Goal: Information Seeking & Learning: Learn about a topic

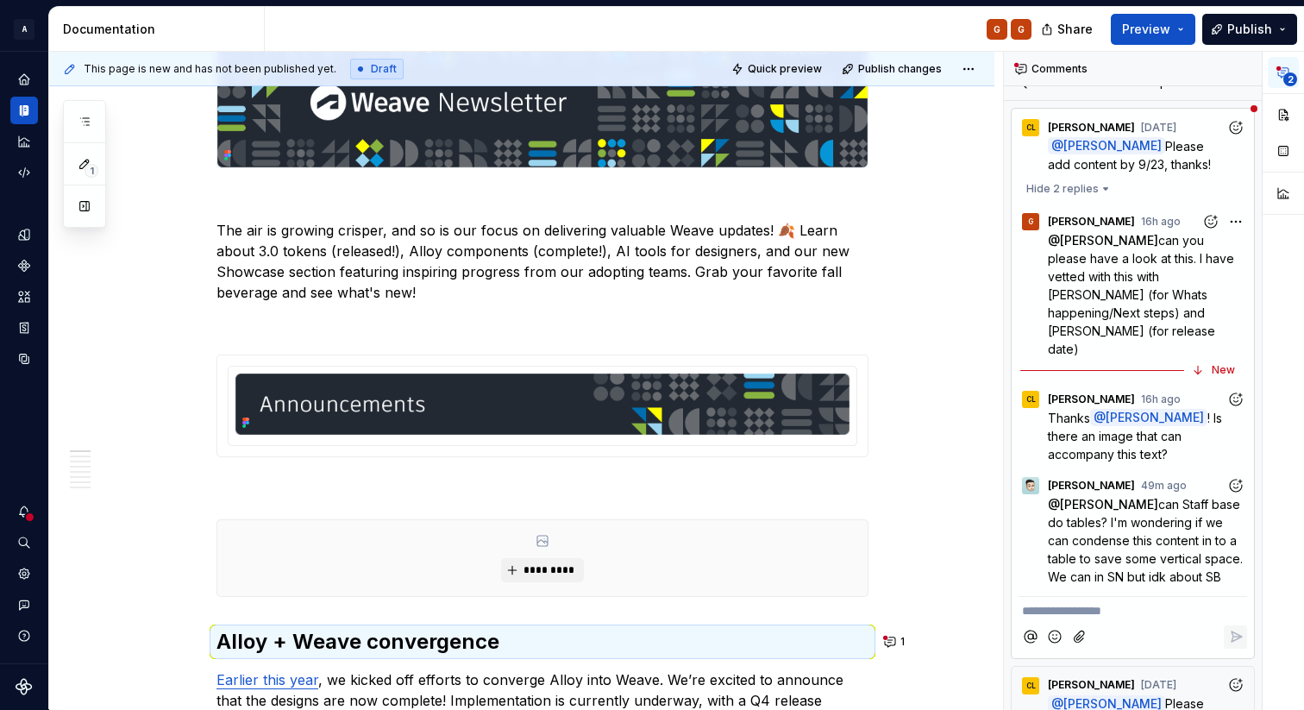
scroll to position [456, 0]
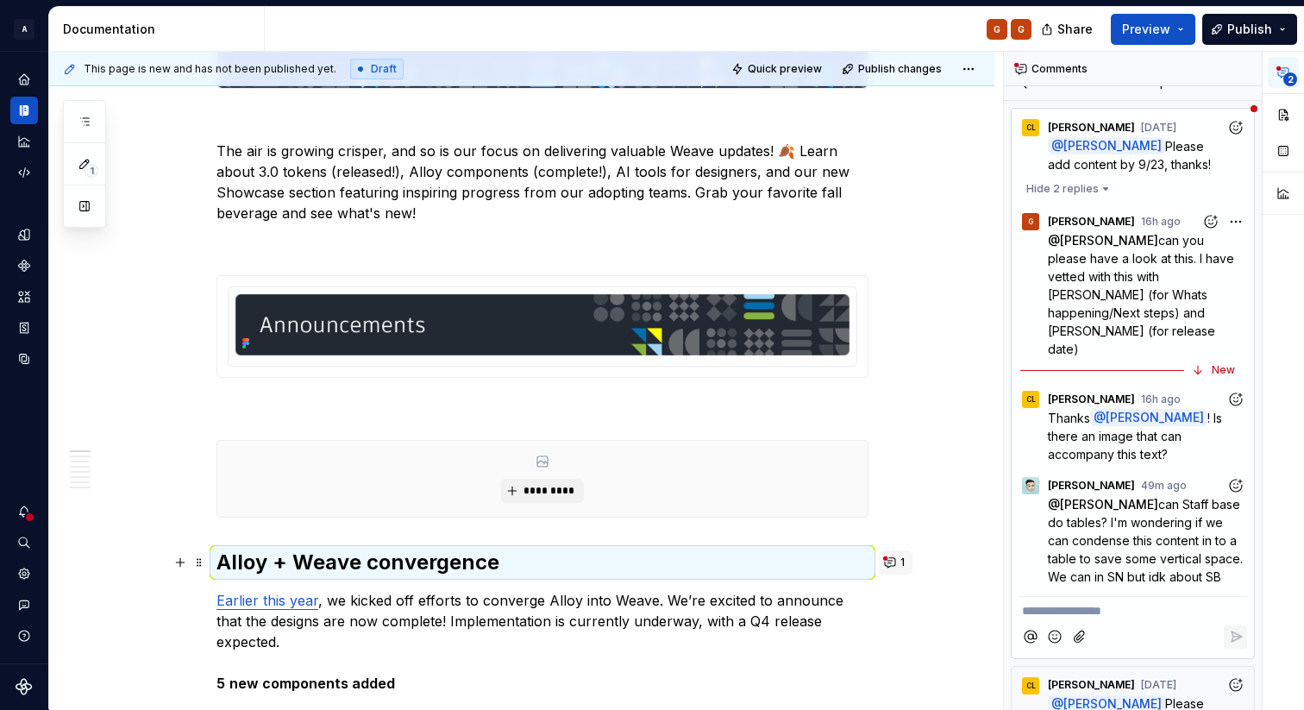
click at [900, 562] on button "1" at bounding box center [896, 562] width 34 height 24
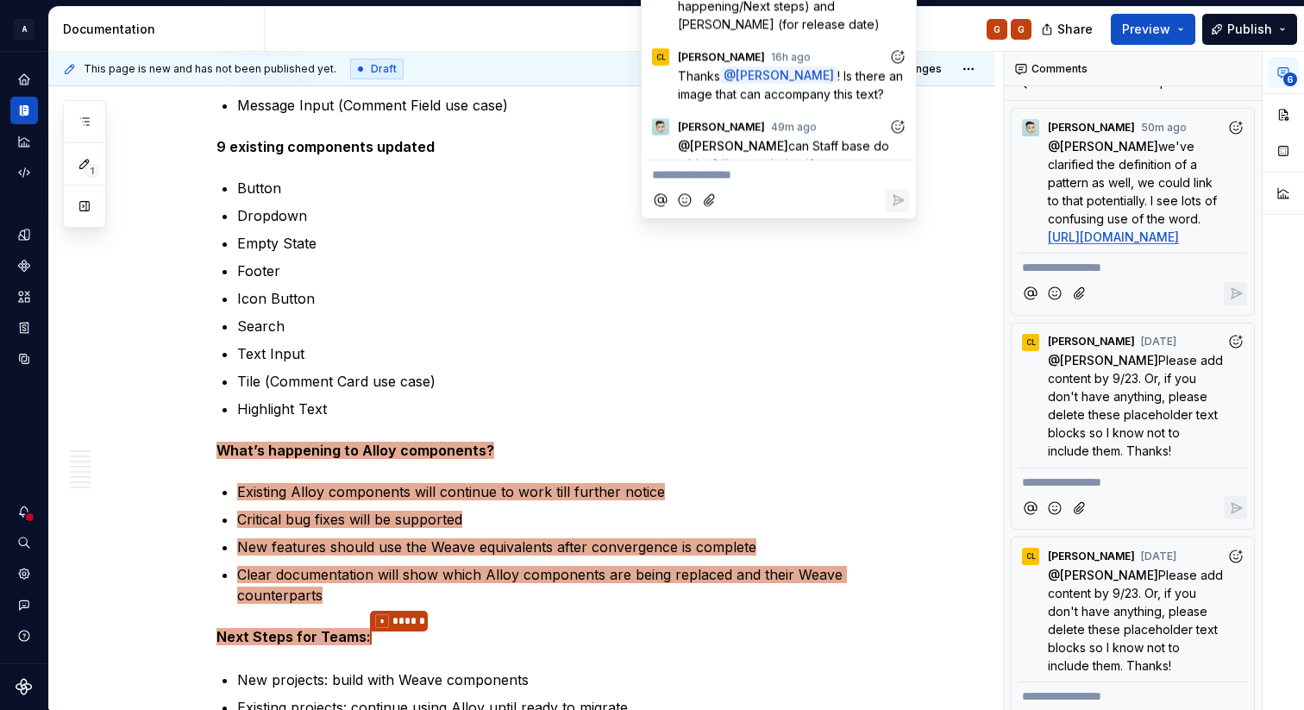
scroll to position [1197, 0]
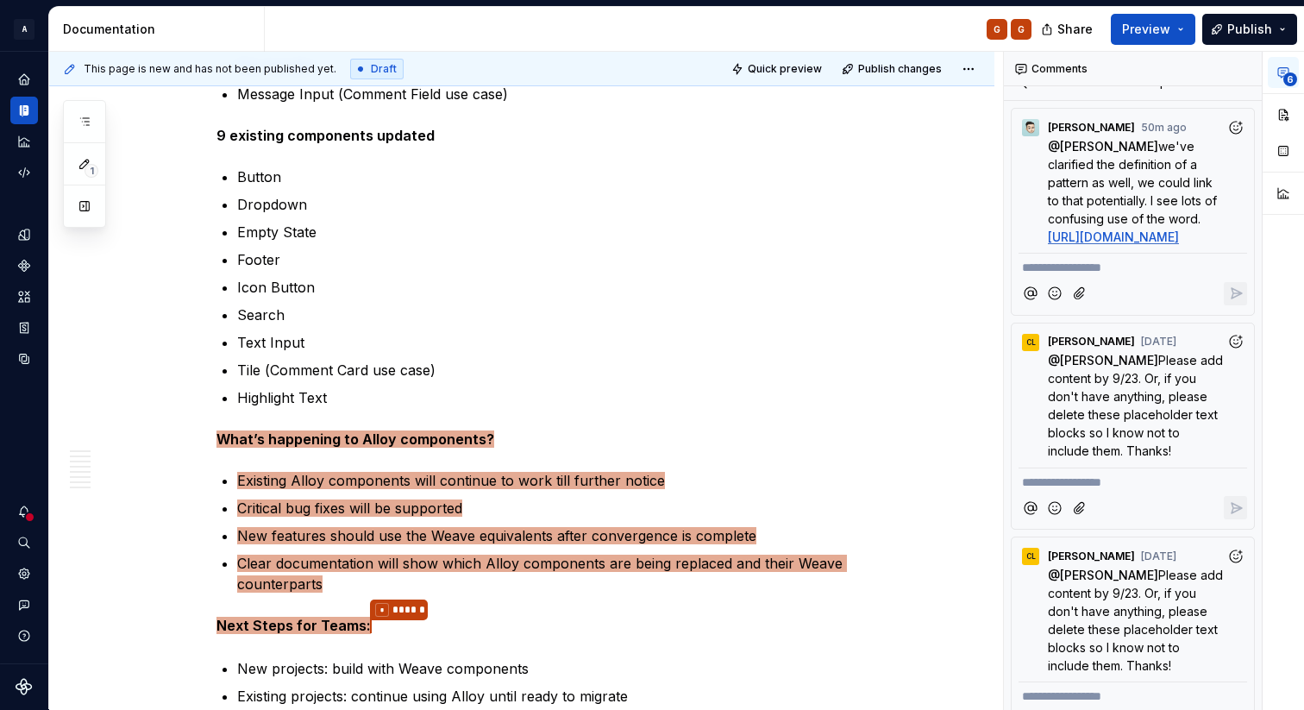
click at [391, 470] on p "Existing Alloy components will continue to work till further notice" at bounding box center [553, 480] width 632 height 21
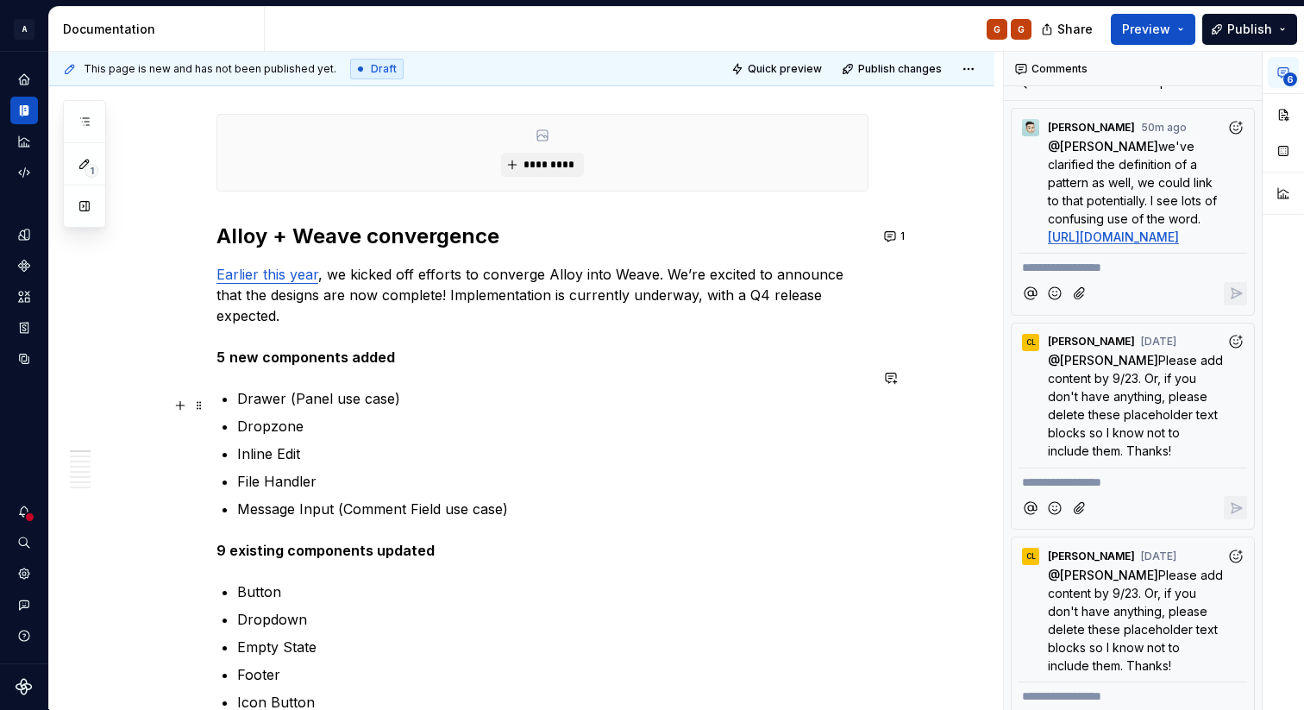
scroll to position [770, 0]
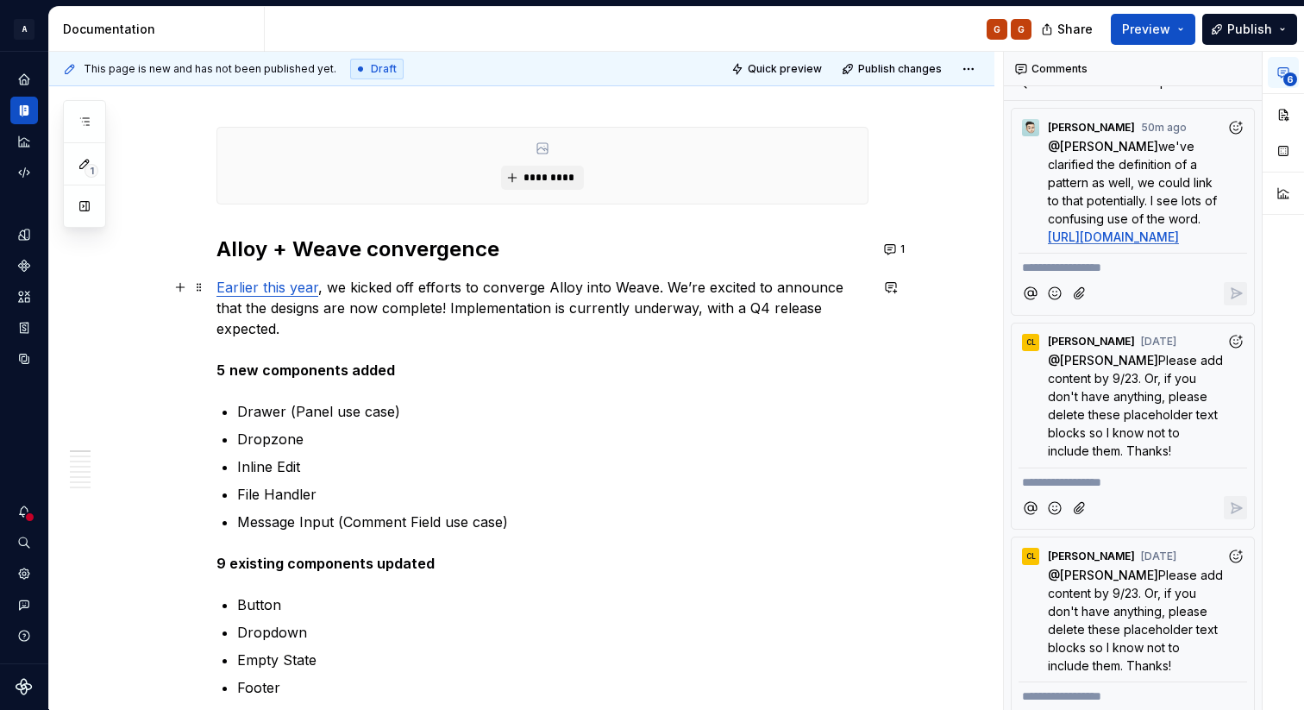
click at [275, 289] on link "Earlier this year" at bounding box center [268, 287] width 102 height 17
click at [390, 250] on button "button" at bounding box center [402, 252] width 24 height 24
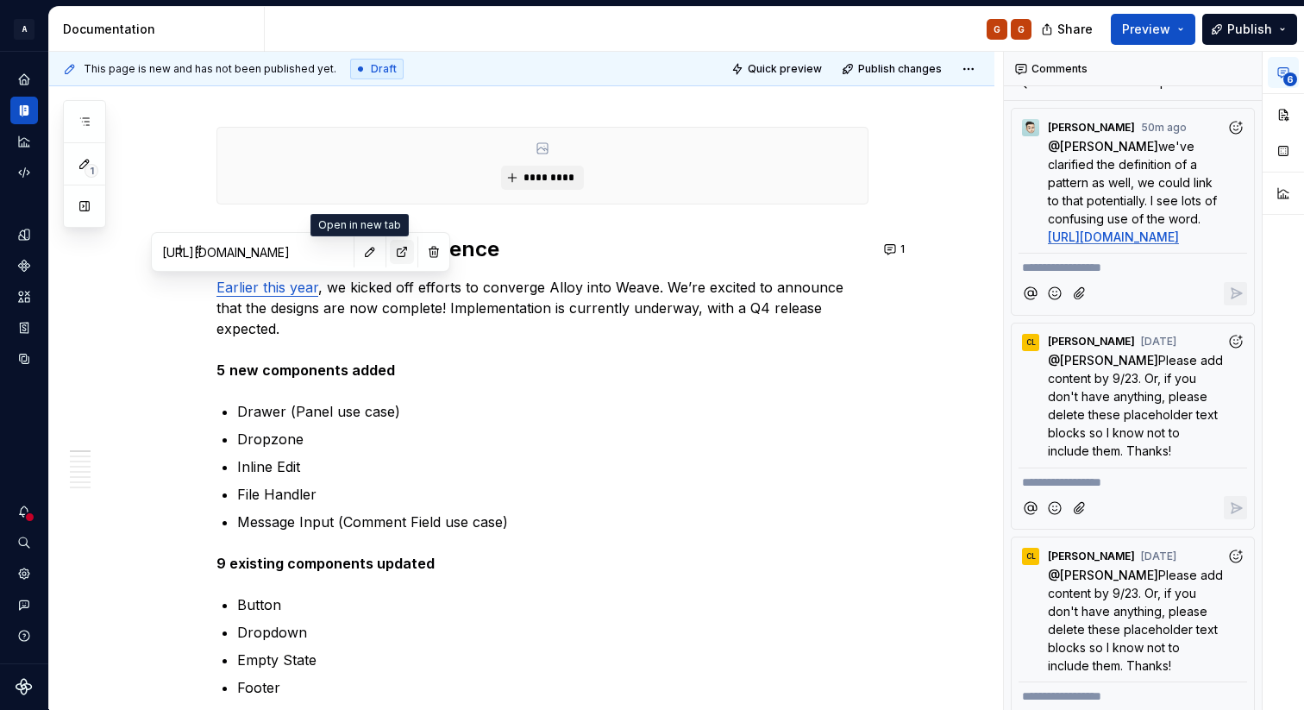
type textarea "*"
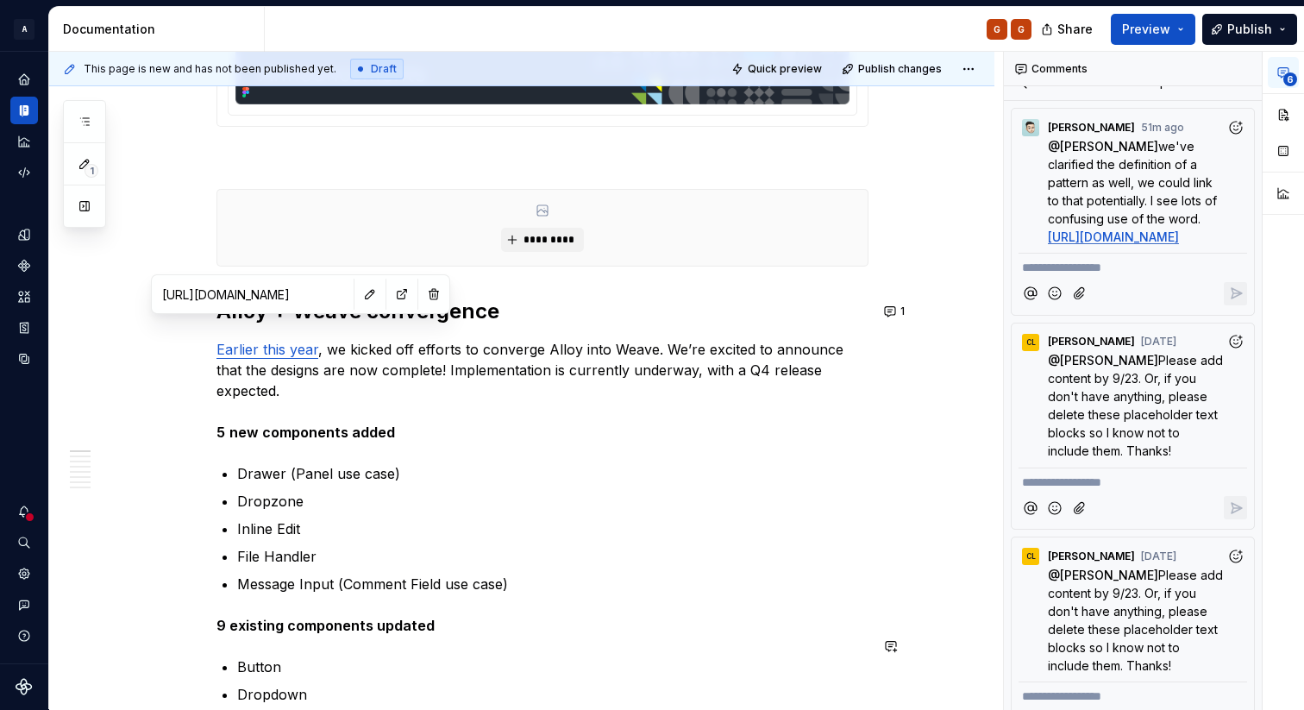
scroll to position [695, 0]
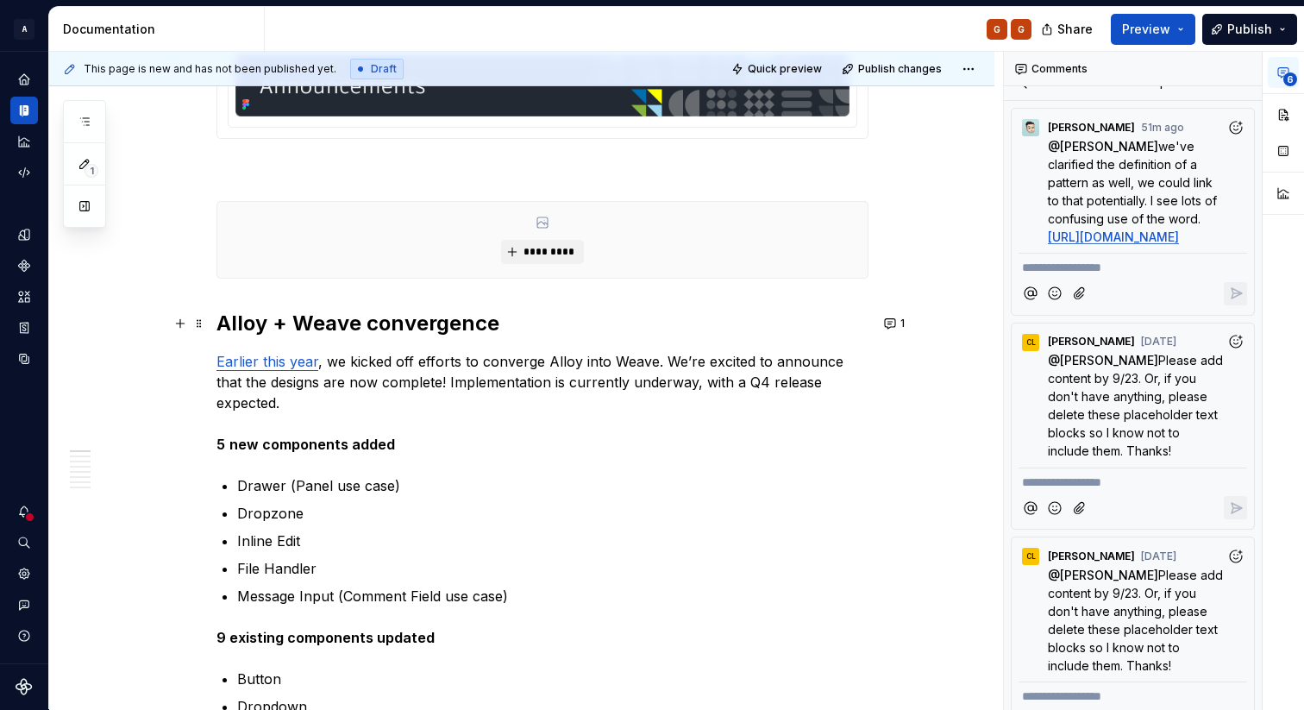
click at [584, 318] on h2 "Alloy + Weave convergence" at bounding box center [543, 324] width 652 height 28
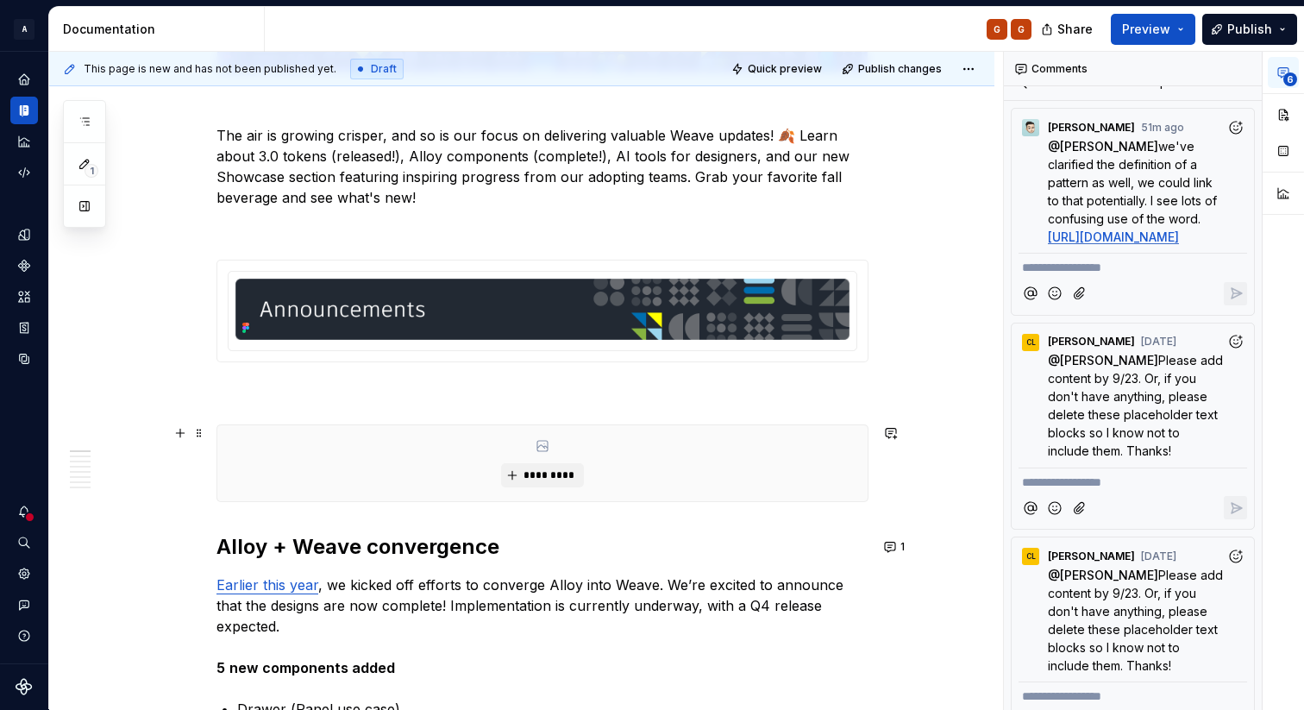
scroll to position [453, 0]
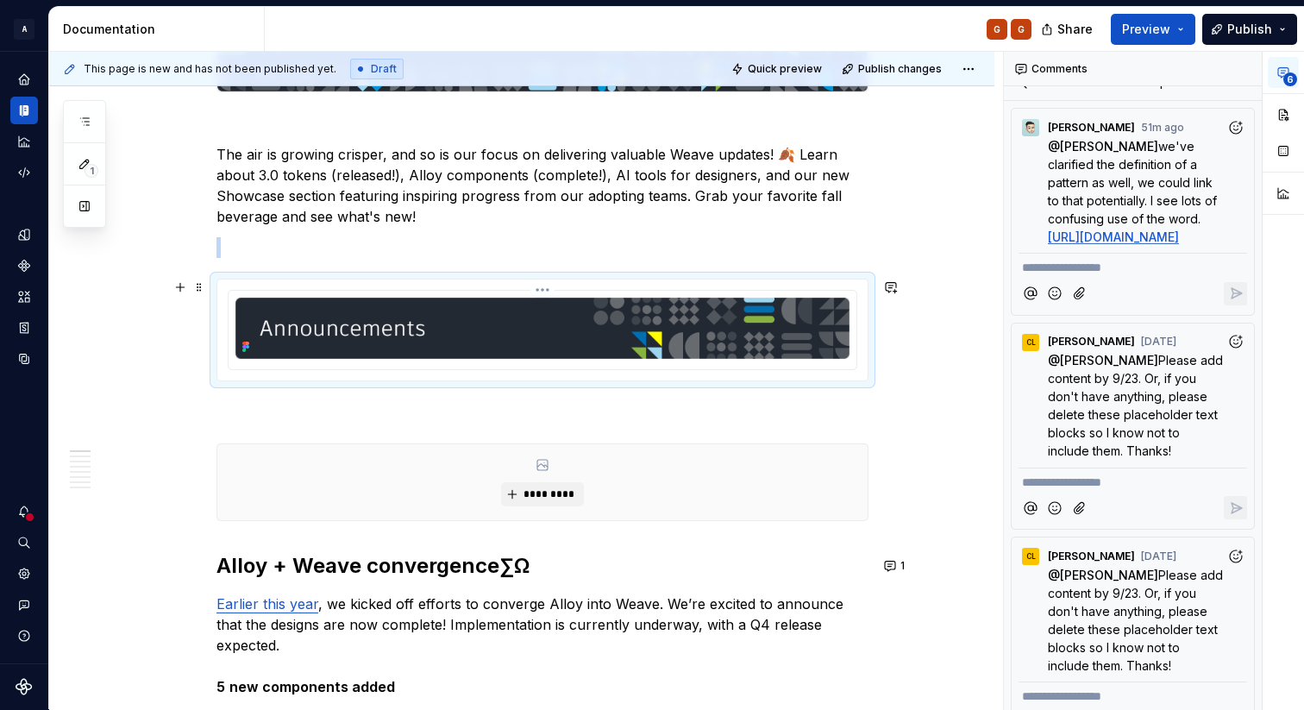
click at [559, 325] on img at bounding box center [543, 328] width 614 height 61
click at [346, 328] on img at bounding box center [543, 328] width 614 height 61
click at [443, 328] on img at bounding box center [543, 328] width 614 height 61
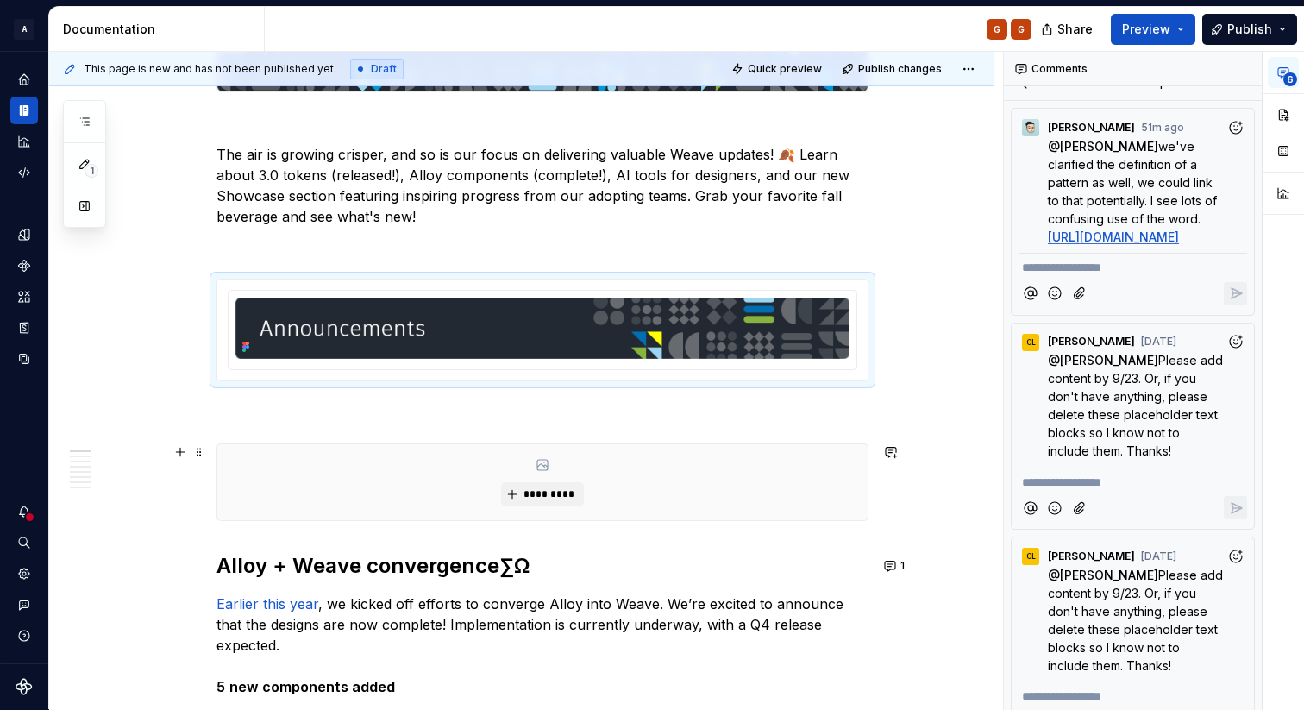
click at [626, 443] on div "*********" at bounding box center [543, 482] width 652 height 78
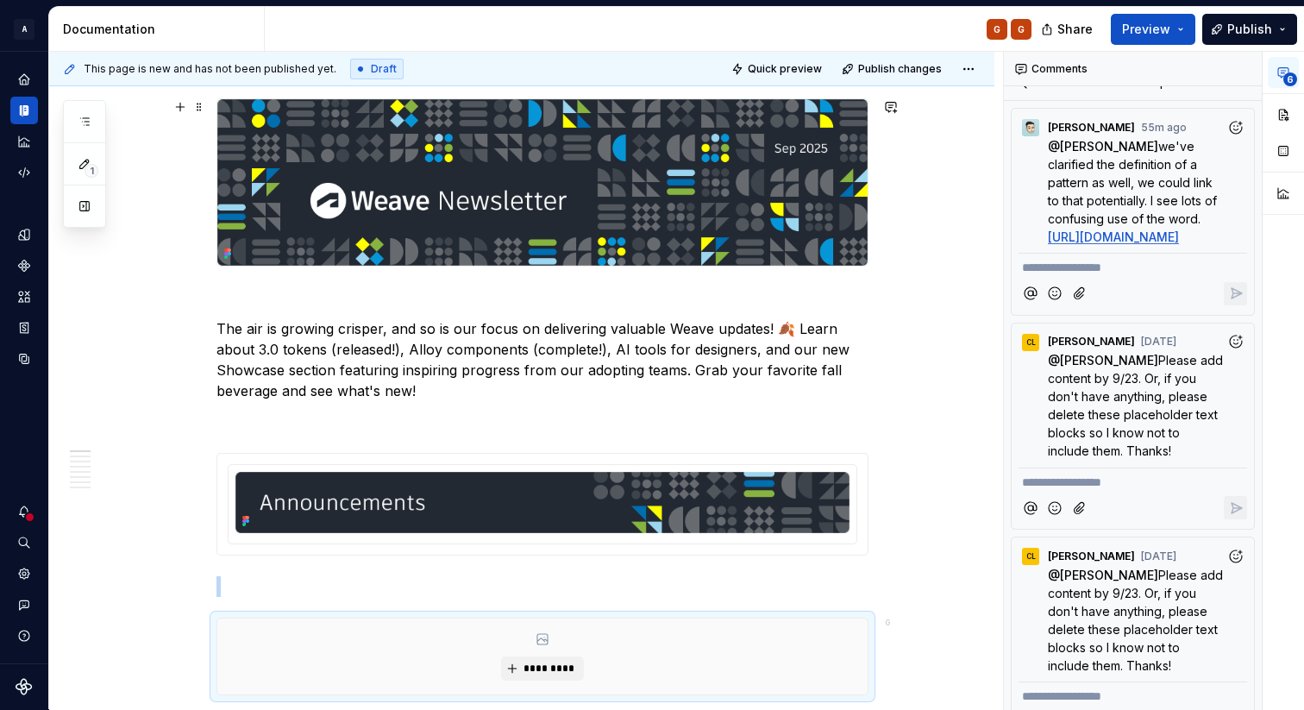
scroll to position [0, 0]
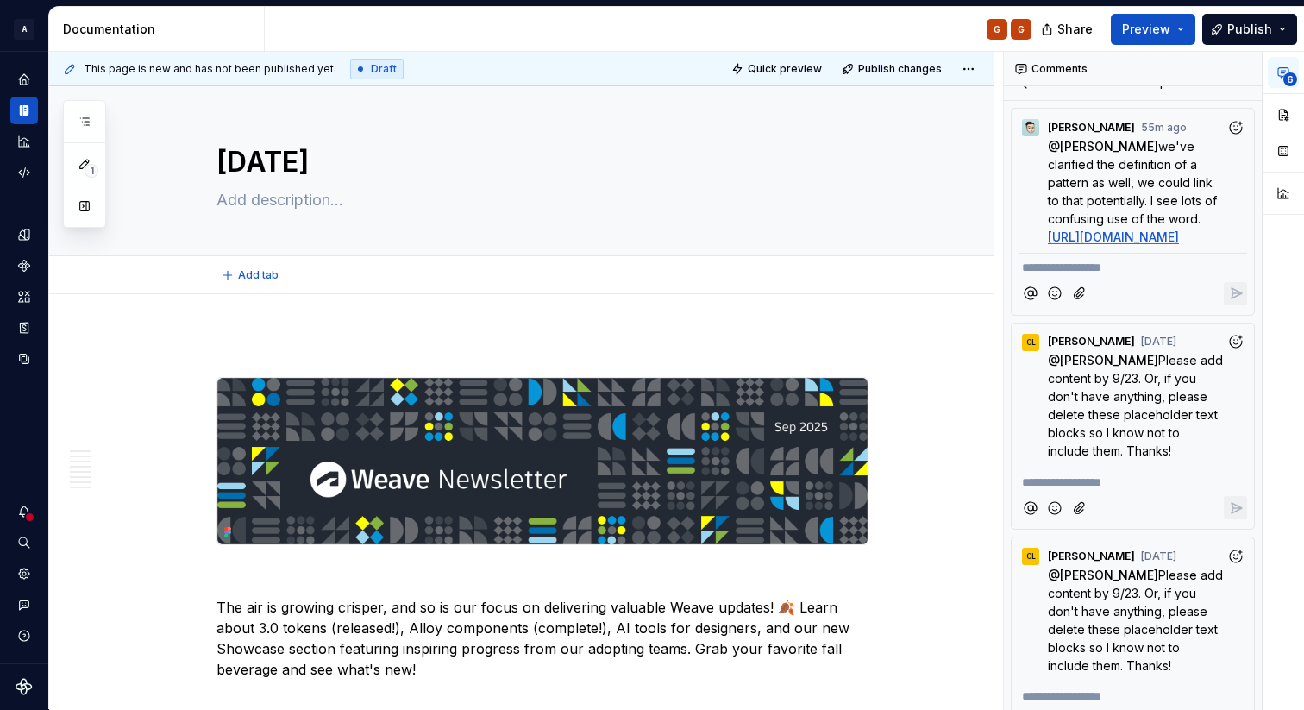
type textarea "*"
